Goal: Transaction & Acquisition: Obtain resource

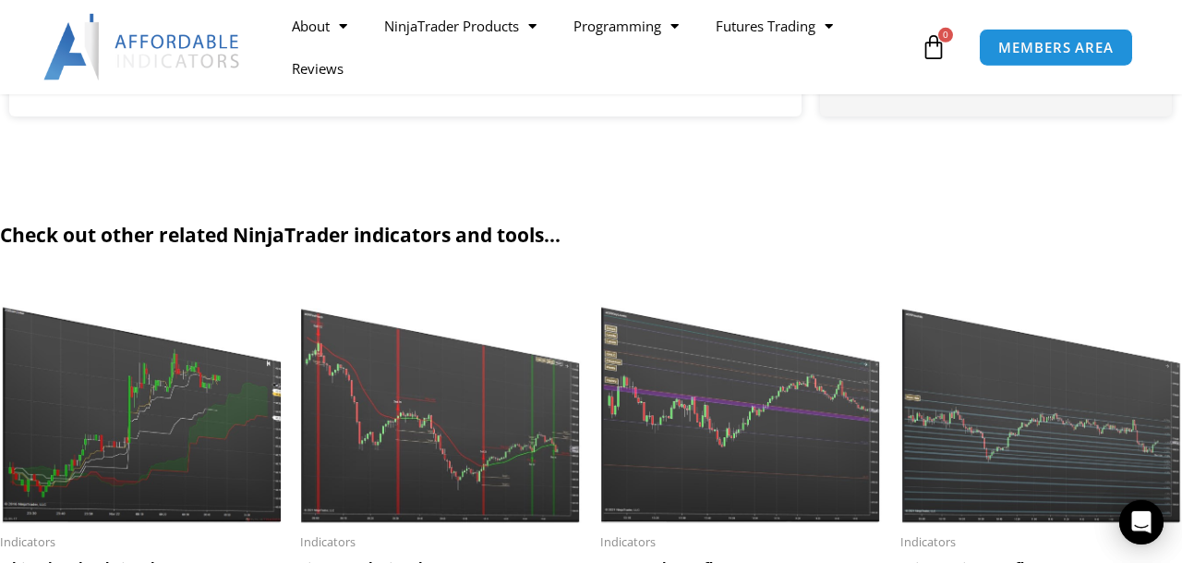
scroll to position [1921, 0]
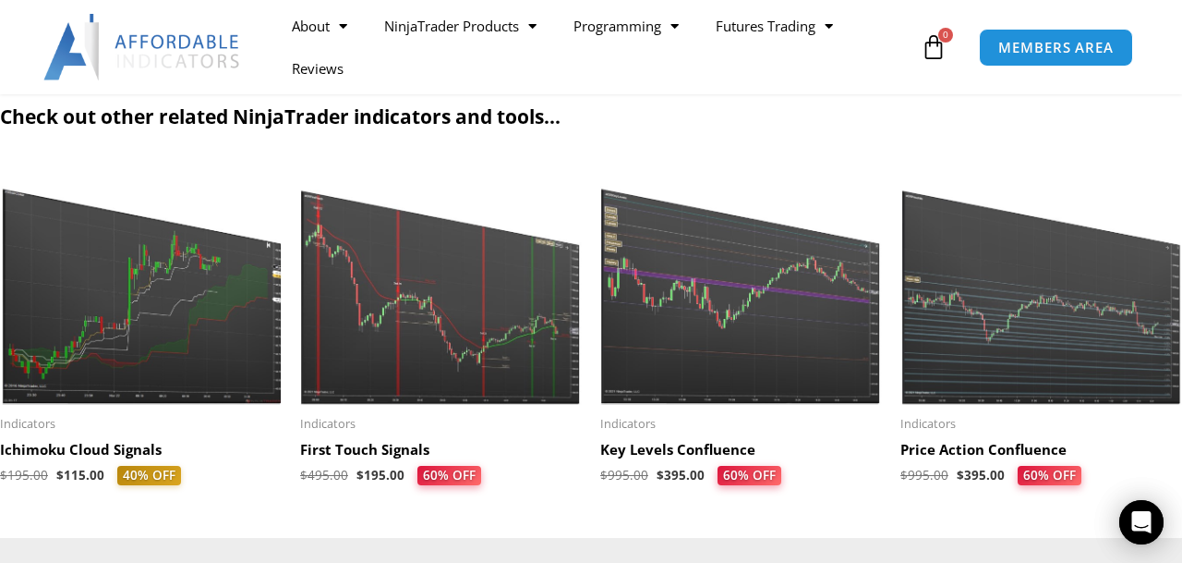
click at [452, 322] on img at bounding box center [441, 283] width 282 height 242
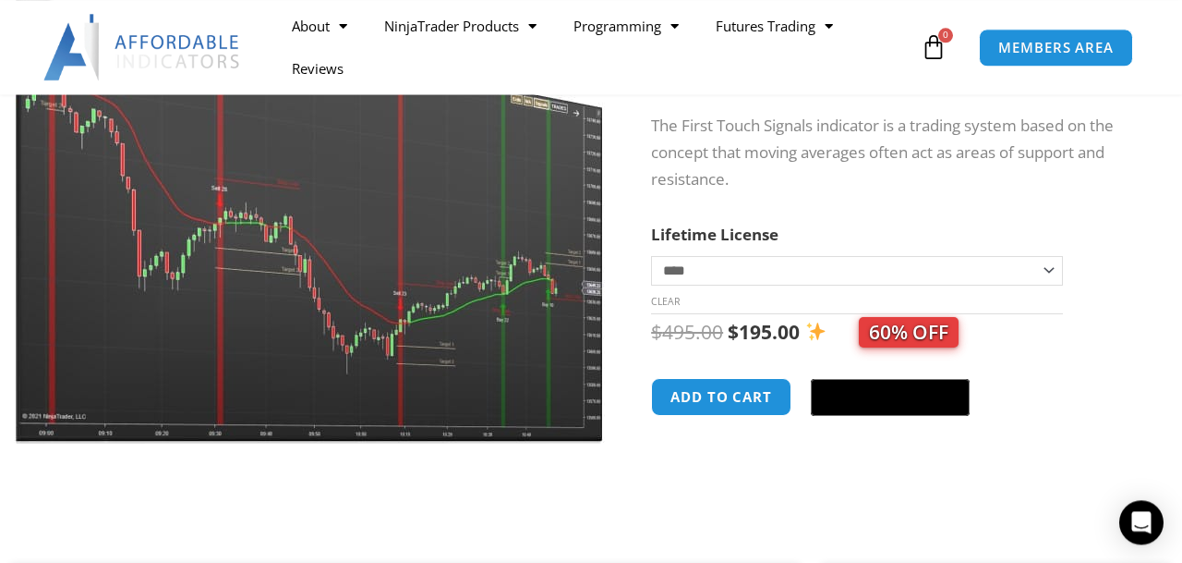
scroll to position [288, 0]
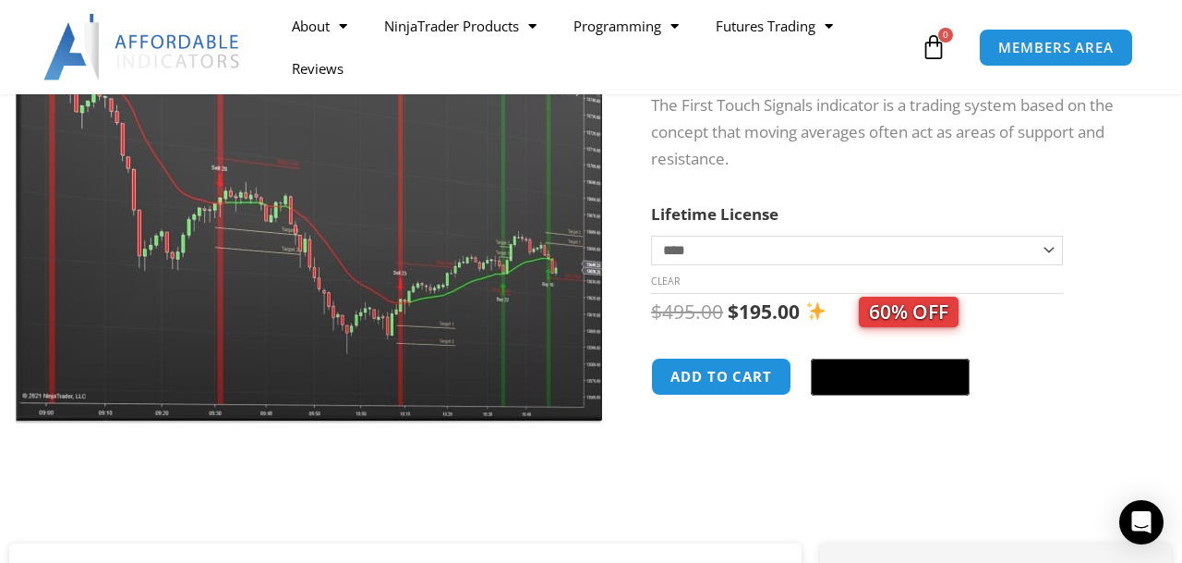
click at [474, 189] on img at bounding box center [311, 167] width 594 height 511
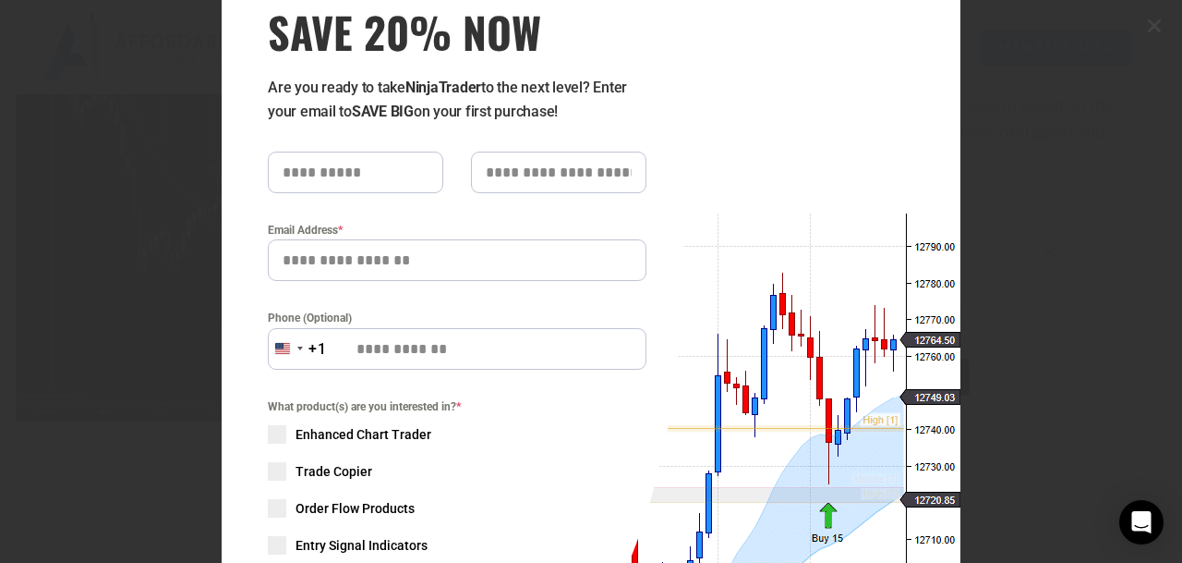
scroll to position [87, 0]
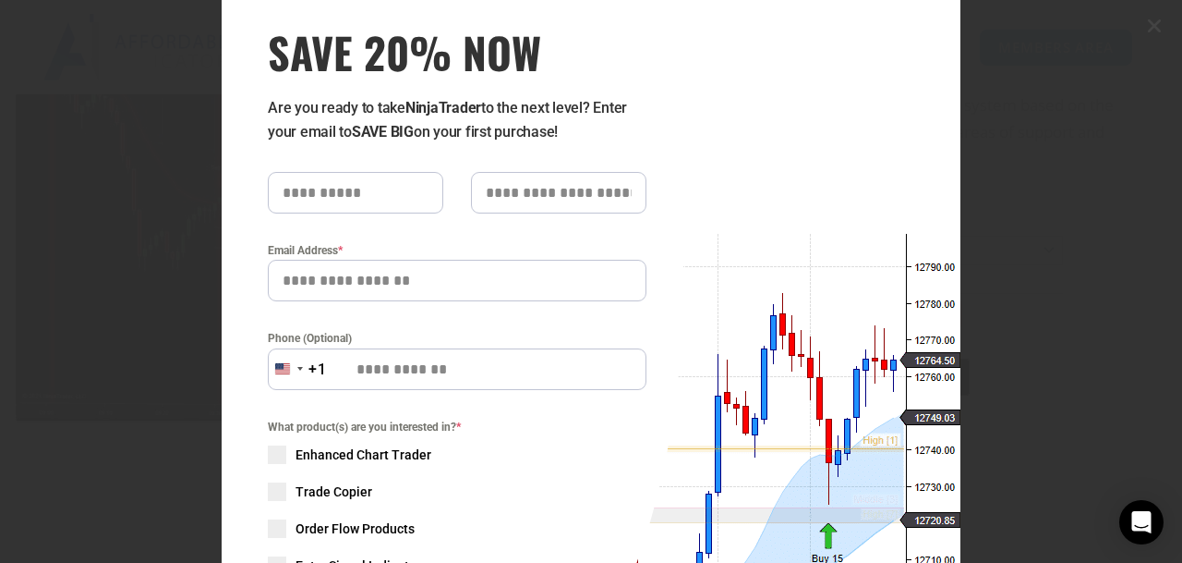
click at [405, 194] on input "text" at bounding box center [356, 193] width 176 height 42
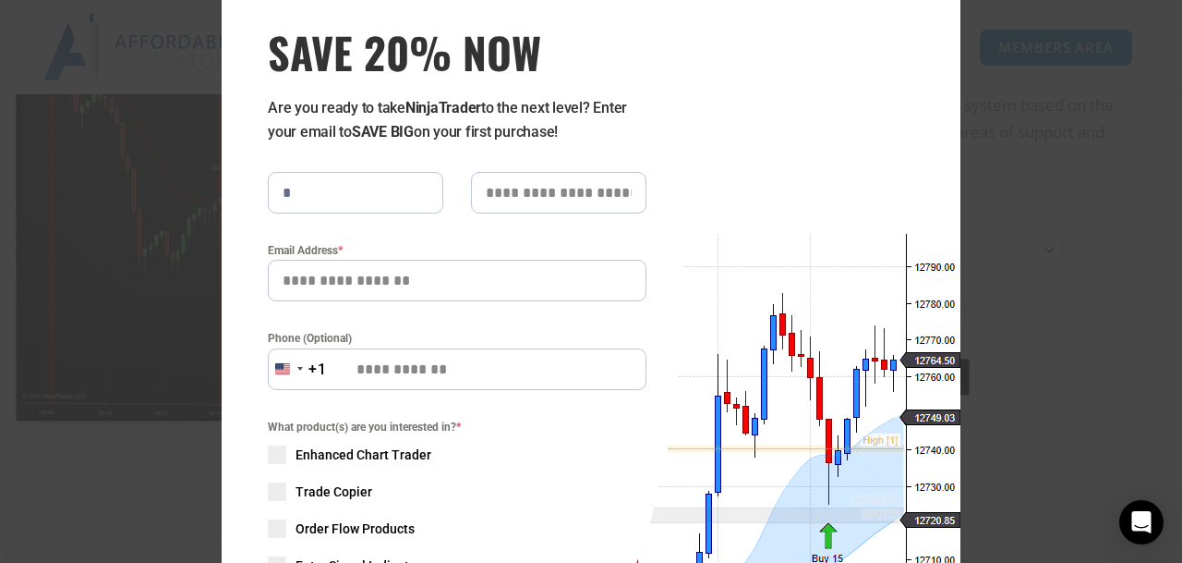
type input "*******"
type input "**********"
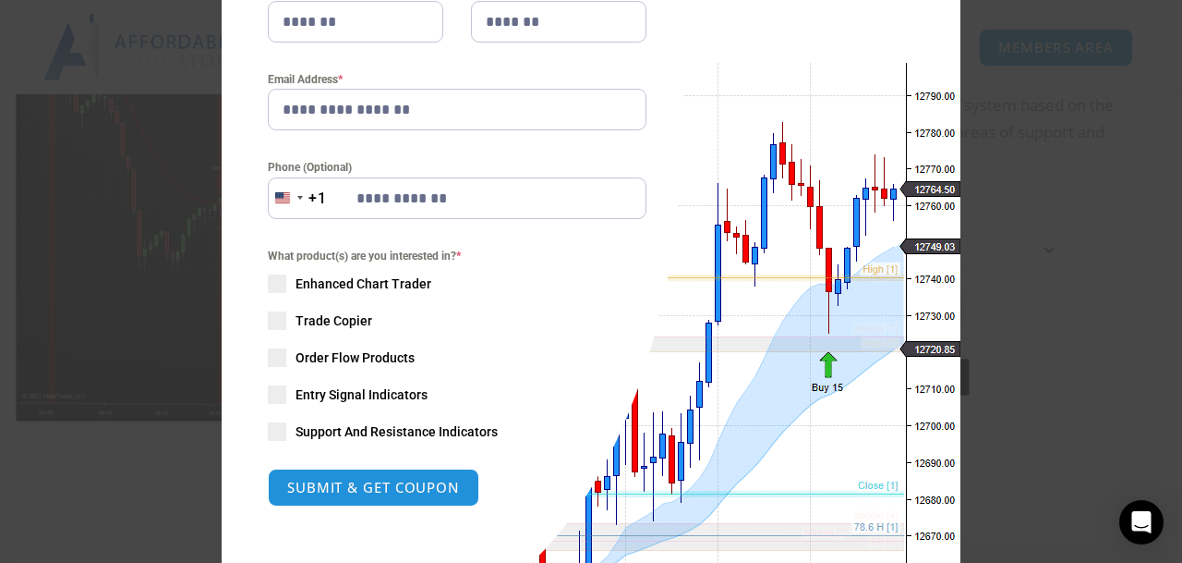
scroll to position [316, 0]
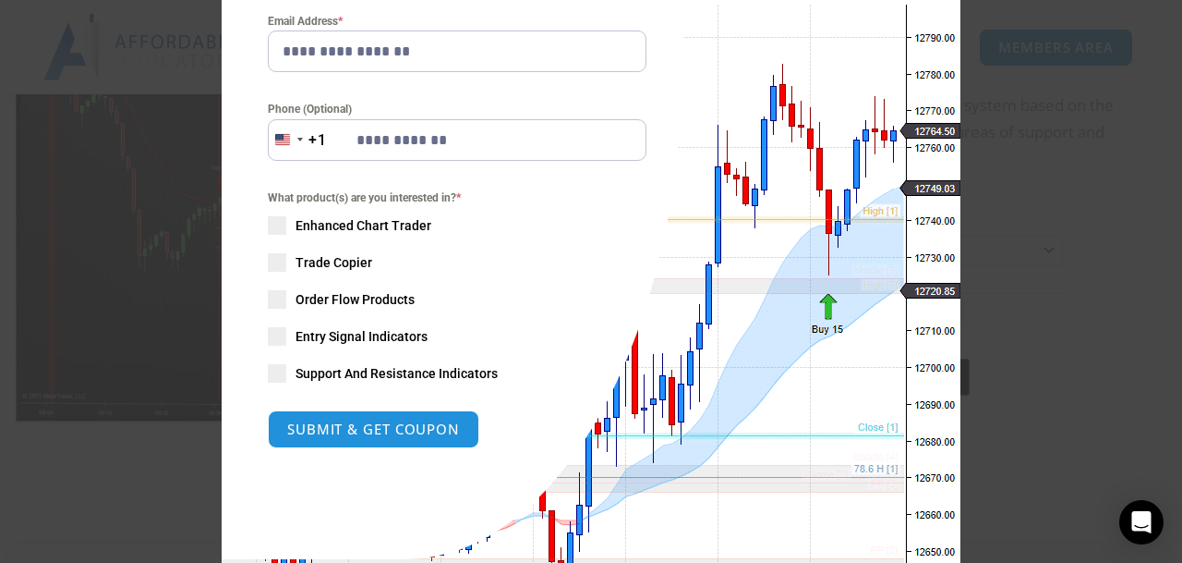
click at [282, 339] on span at bounding box center [277, 336] width 18 height 18
click at [276, 375] on span at bounding box center [277, 373] width 18 height 18
click at [284, 265] on span at bounding box center [277, 262] width 18 height 18
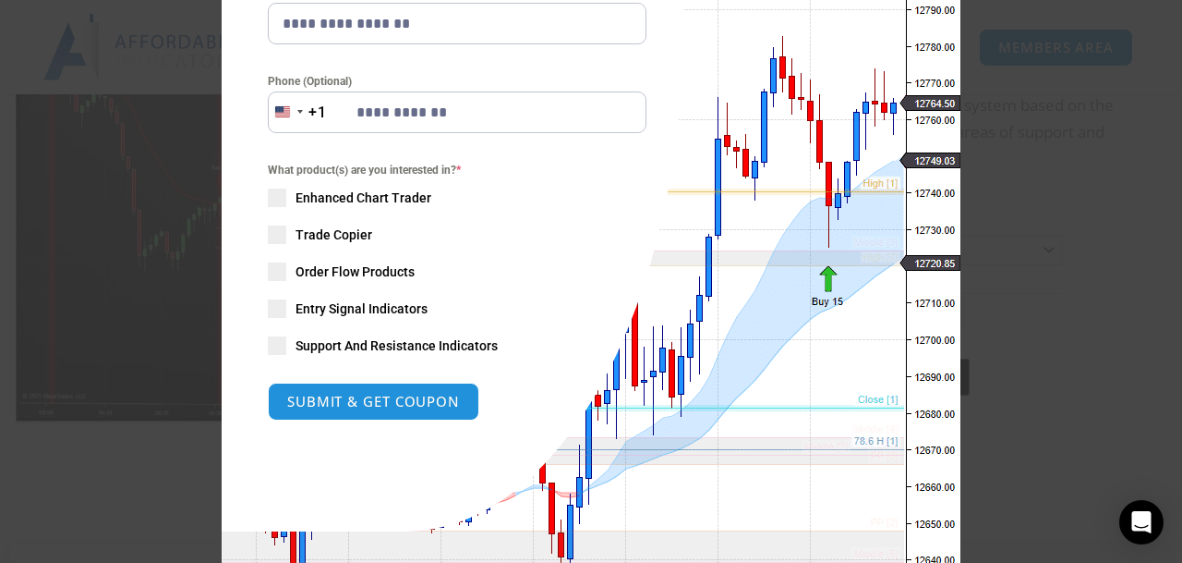
scroll to position [430, 0]
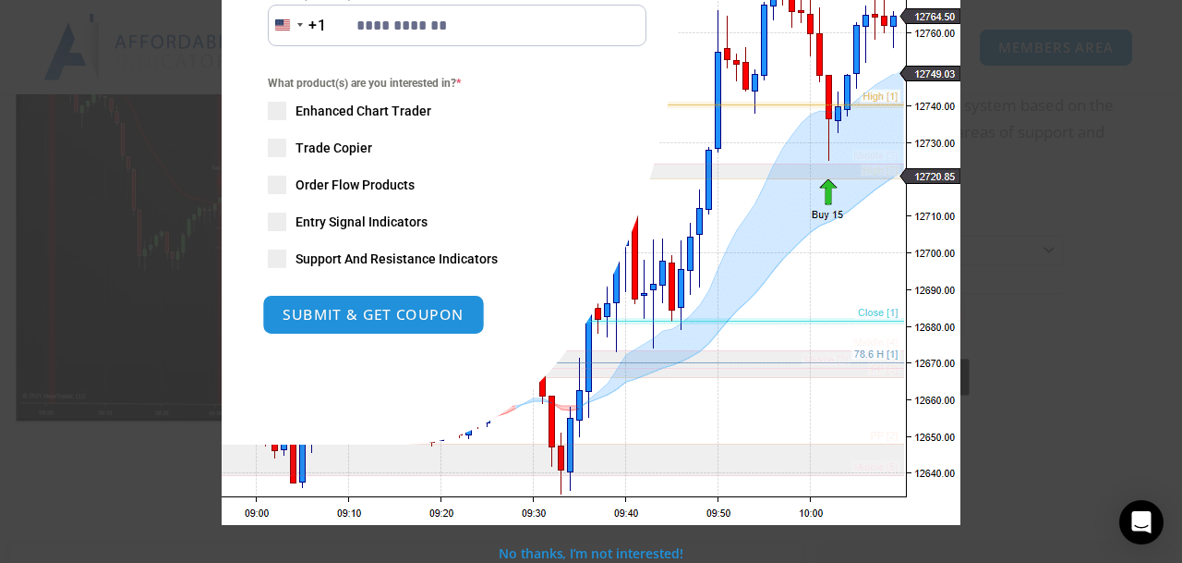
click at [394, 321] on button "SUBMIT & GET COUPON" at bounding box center [373, 315] width 223 height 40
type input "**********"
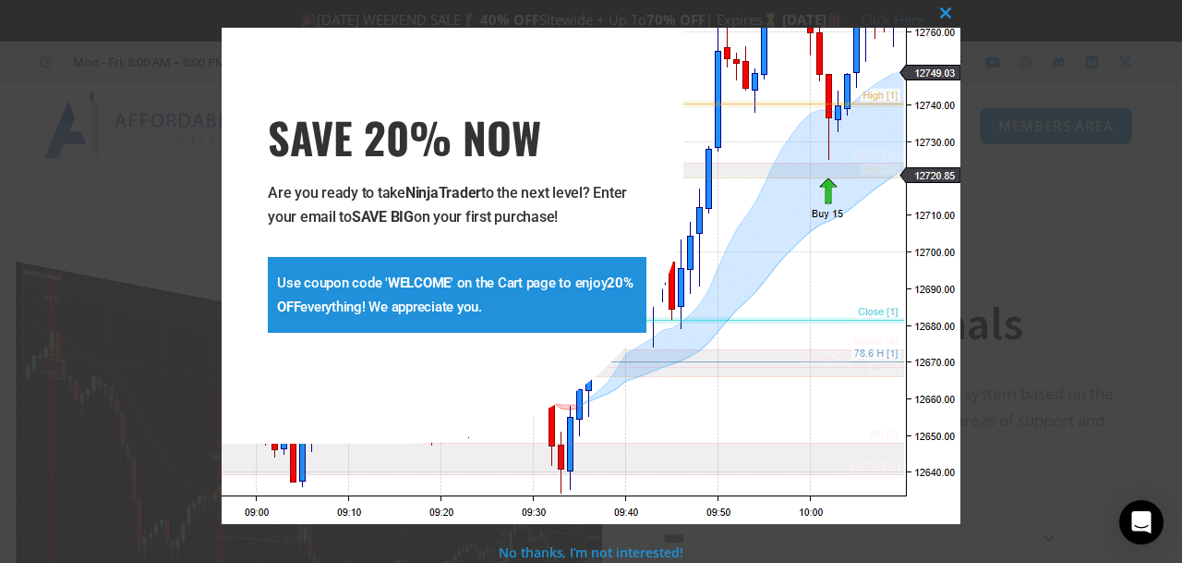
scroll to position [2, 0]
click at [944, 10] on span at bounding box center [946, 12] width 30 height 11
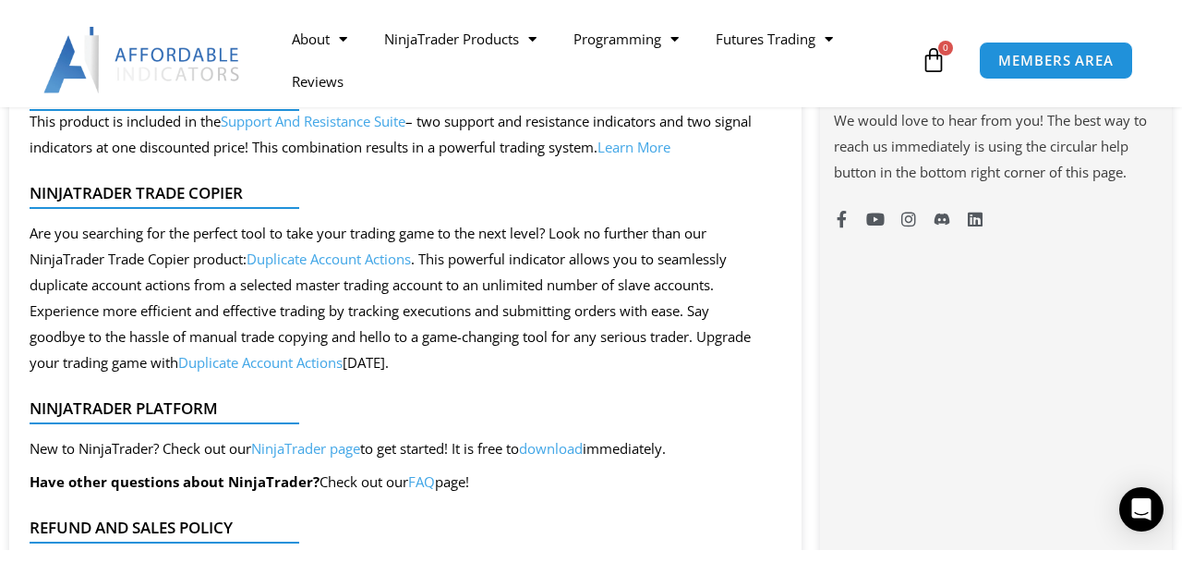
scroll to position [1635, 0]
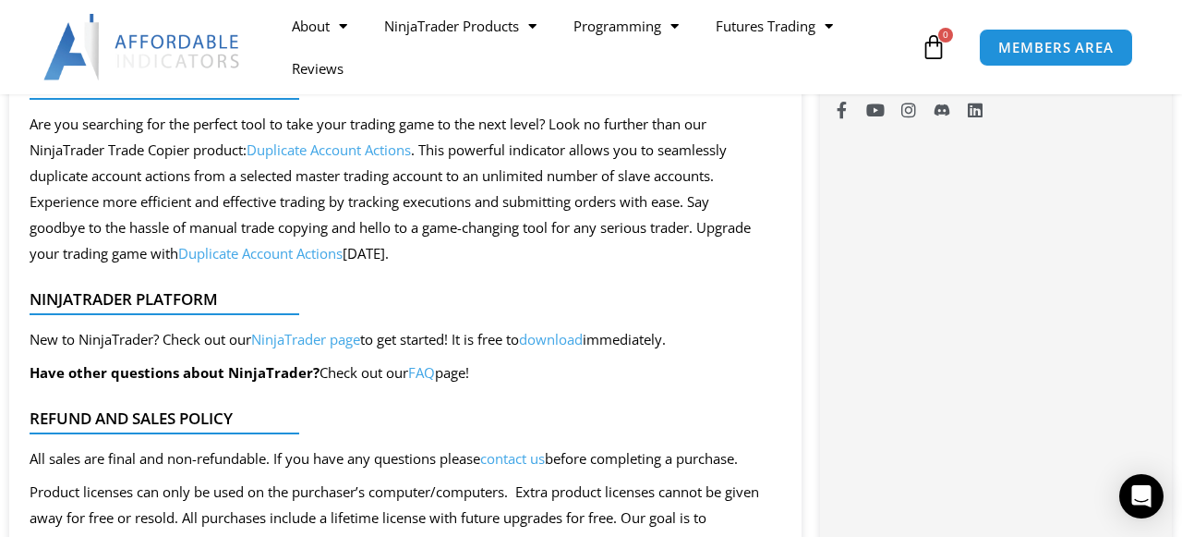
click at [317, 339] on link "NinjaTrader page" at bounding box center [305, 339] width 109 height 18
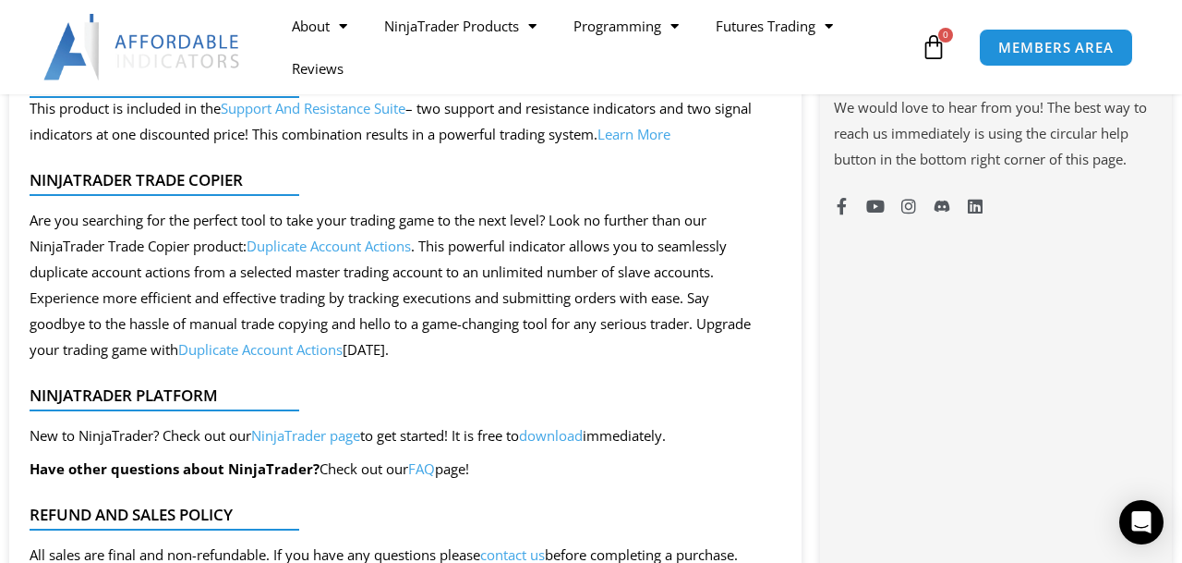
scroll to position [1443, 0]
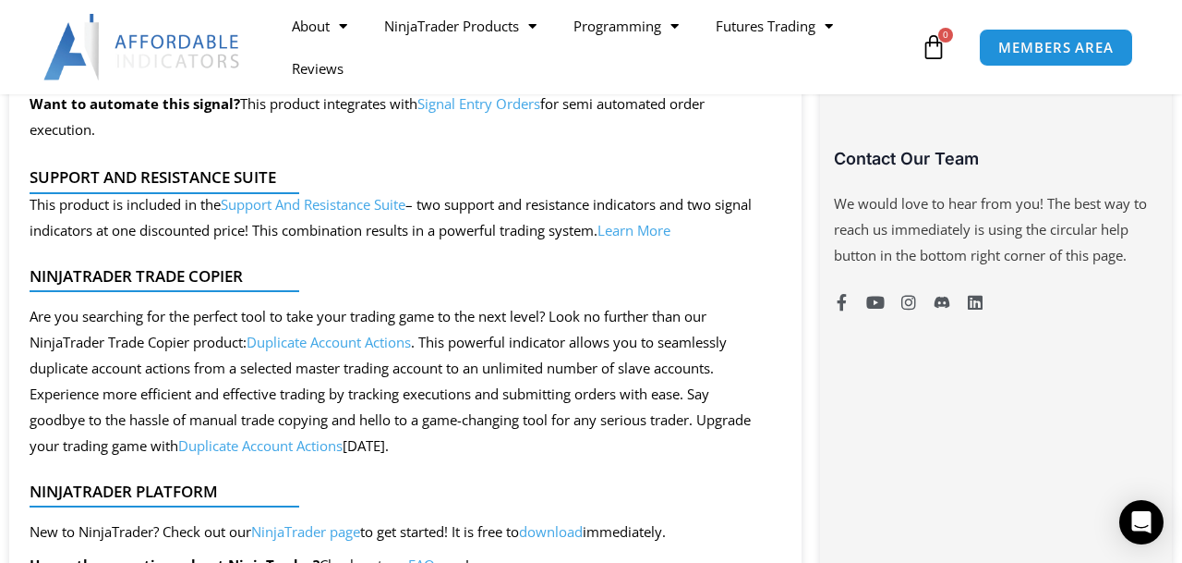
click at [372, 341] on link "Duplicate Account Actions" at bounding box center [329, 342] width 164 height 18
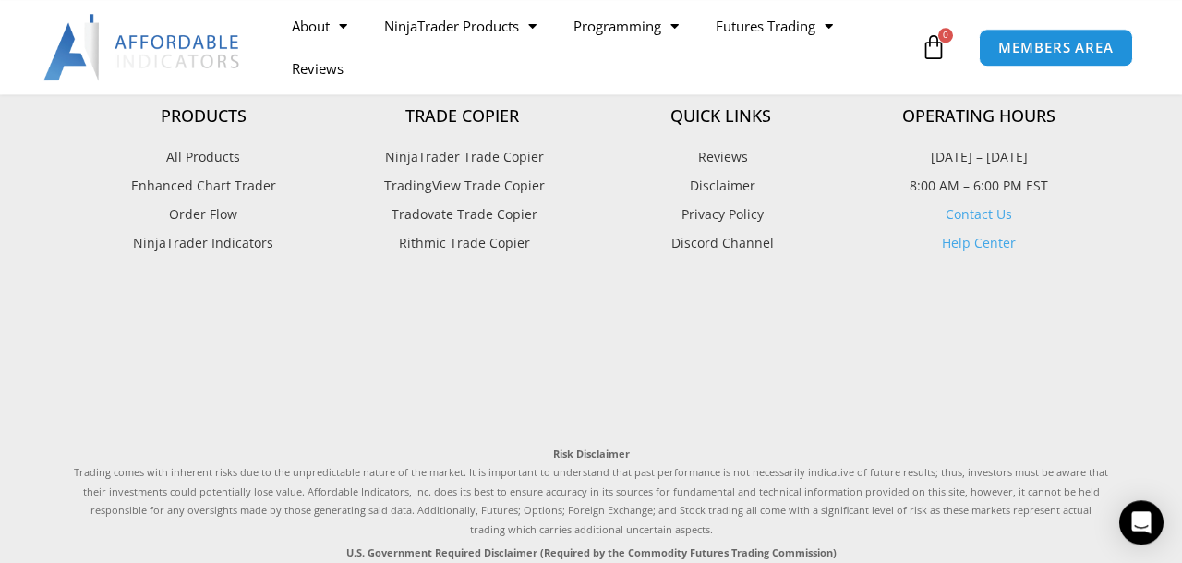
scroll to position [1537, 0]
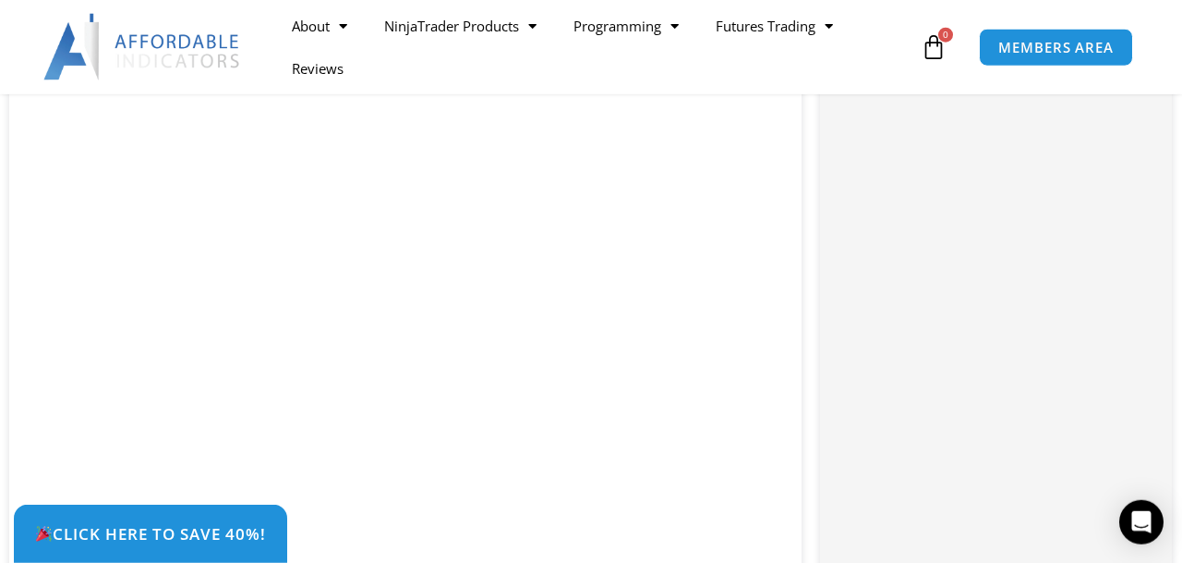
scroll to position [1633, 0]
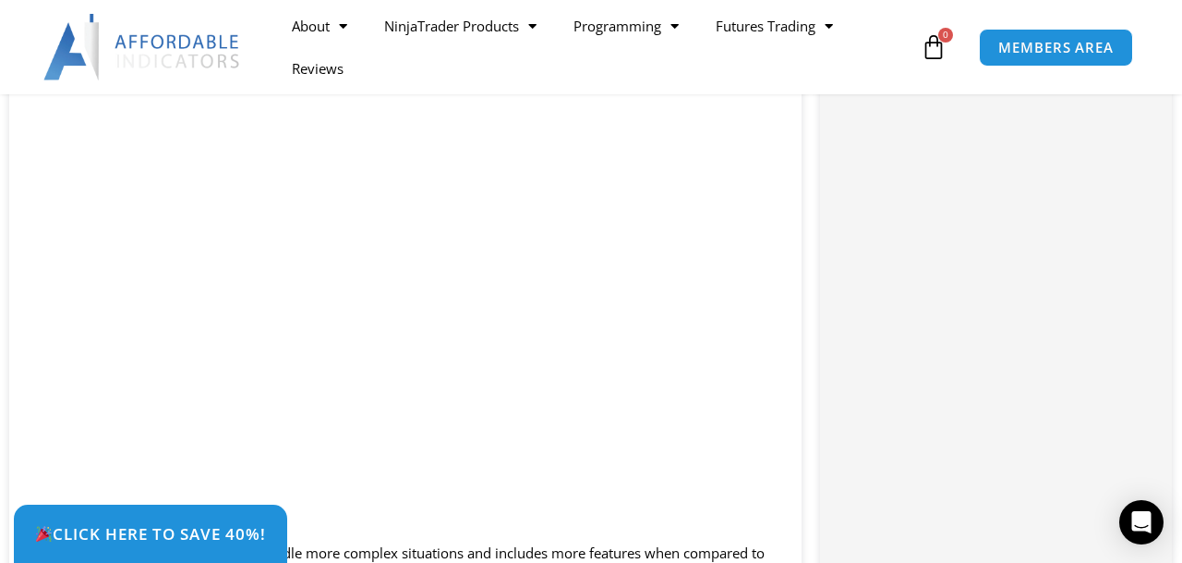
click at [756, 515] on div "Click Here to save 40%!" at bounding box center [605, 533] width 1182 height 58
click at [750, 517] on div "Click Here to save 40%!" at bounding box center [605, 533] width 1182 height 58
click at [754, 515] on div "Click Here to save 40%!" at bounding box center [605, 533] width 1182 height 58
click at [710, 517] on div "Click Here to save 40%!" at bounding box center [605, 533] width 1182 height 58
